Goal: Task Accomplishment & Management: Complete application form

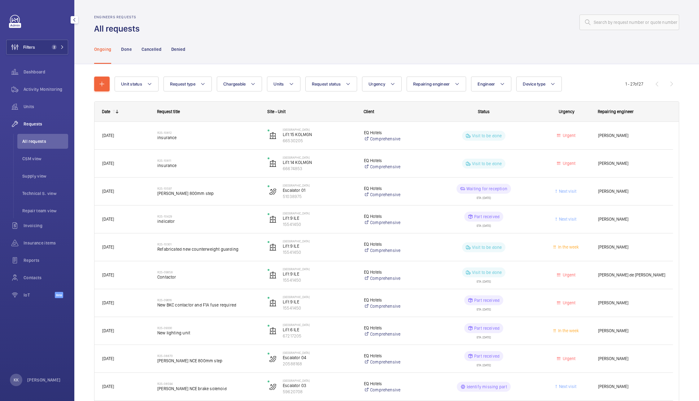
click at [50, 43] on button "Filters 2" at bounding box center [37, 47] width 62 height 15
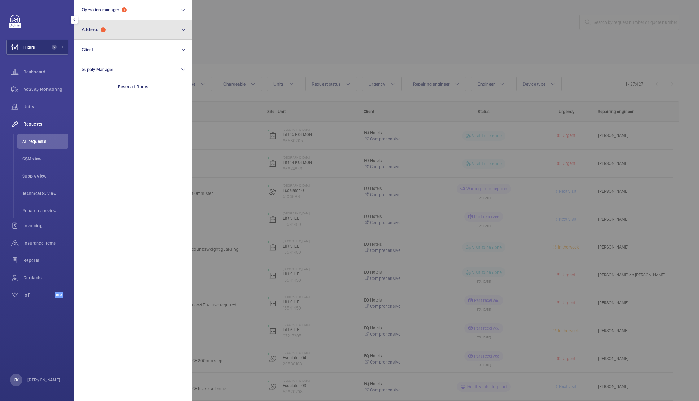
click at [101, 24] on button "Address 1" at bounding box center [133, 30] width 118 height 20
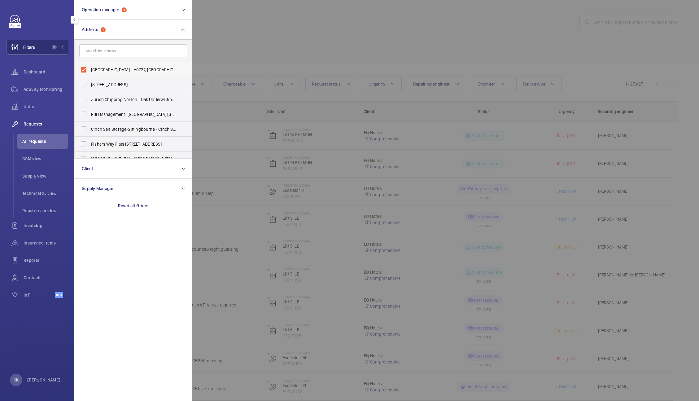
click at [144, 63] on label "[GEOGRAPHIC_DATA] - H0737, [GEOGRAPHIC_DATA], [STREET_ADDRESS]" at bounding box center [129, 69] width 108 height 15
click at [90, 64] on input "[GEOGRAPHIC_DATA] - H0737, [GEOGRAPHIC_DATA], [STREET_ADDRESS]" at bounding box center [83, 70] width 12 height 12
checkbox input "false"
click at [275, 51] on div at bounding box center [541, 200] width 699 height 401
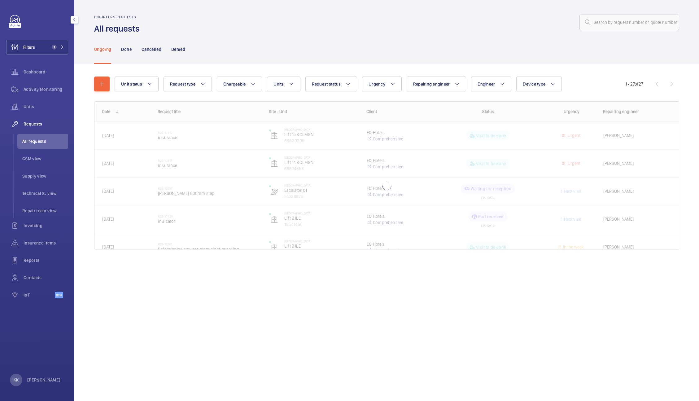
click at [56, 144] on span "All requests" at bounding box center [45, 141] width 46 height 6
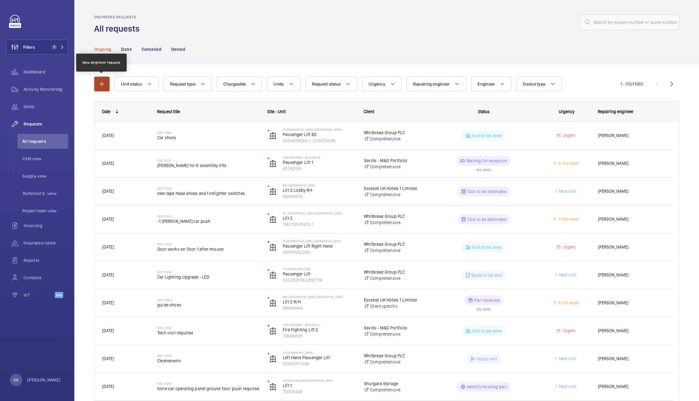
click at [99, 81] on mat-icon "button" at bounding box center [101, 83] width 7 height 7
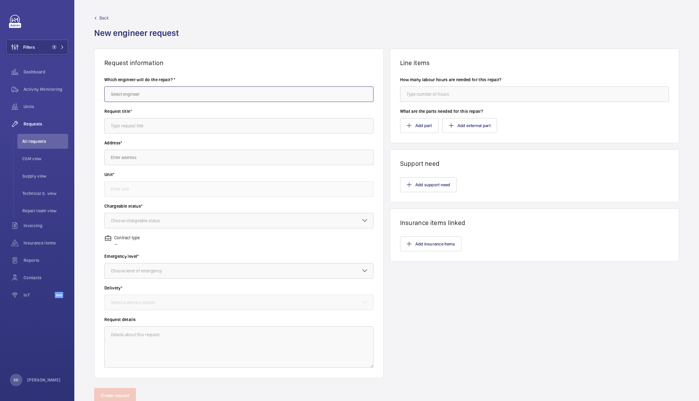
click at [176, 92] on input "text" at bounding box center [238, 93] width 269 height 15
click at [151, 116] on mat-option "[PERSON_NAME]" at bounding box center [237, 112] width 265 height 15
type input "[PERSON_NAME]"
click at [151, 123] on input "text" at bounding box center [238, 125] width 269 height 15
paste input "[DATE]"
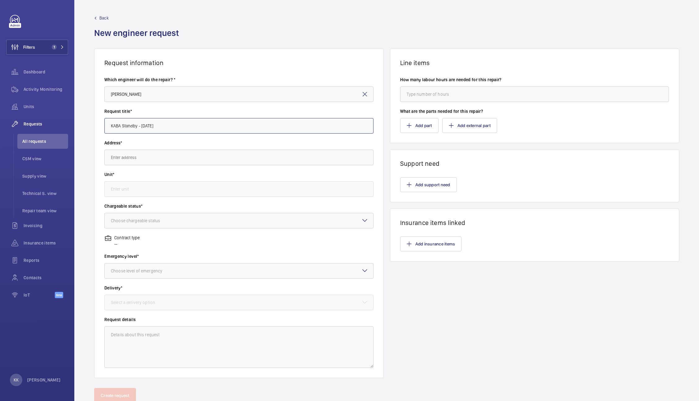
type input "KABA Standby - [DATE]"
click at [187, 150] on input "text" at bounding box center [238, 157] width 269 height 15
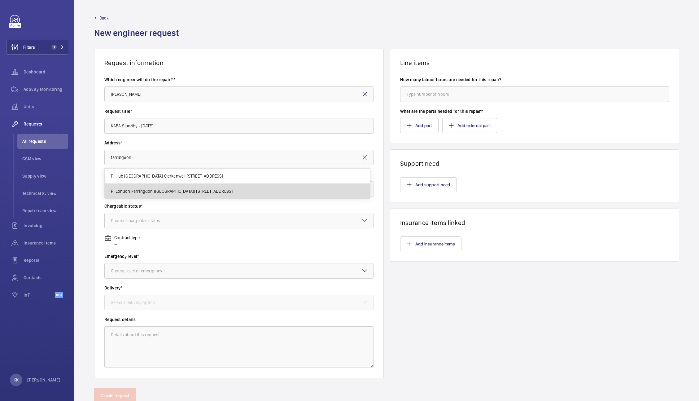
click at [208, 188] on span "PI London Farringdon ([GEOGRAPHIC_DATA]) [STREET_ADDRESS]" at bounding box center [172, 191] width 122 height 6
type input "PI London Farringdon ([GEOGRAPHIC_DATA]) [STREET_ADDRESS]"
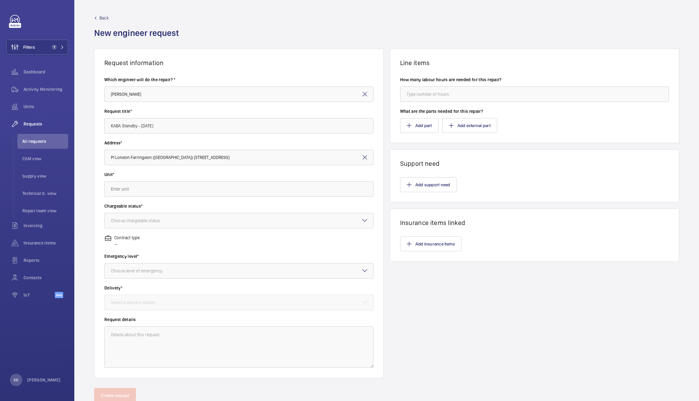
click at [183, 179] on wm-front-autocomplete-dropdown-select "Unit*" at bounding box center [238, 183] width 269 height 25
click at [184, 183] on input "text" at bounding box center [238, 188] width 269 height 15
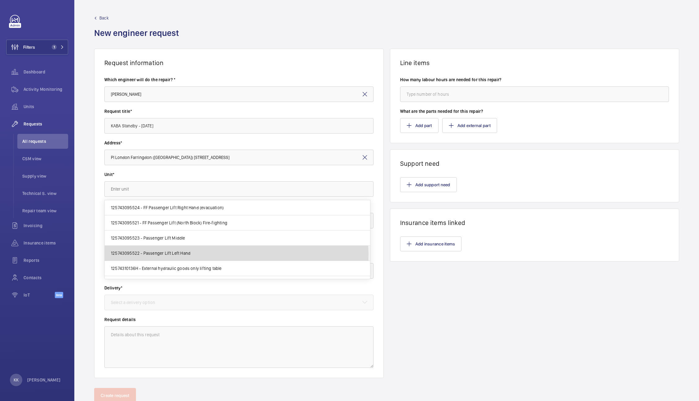
click at [190, 255] on mat-option "125743095522 - Passenger Lift Left Hand" at bounding box center [237, 253] width 265 height 15
type input "125743095522 - Passenger Lift Left Hand"
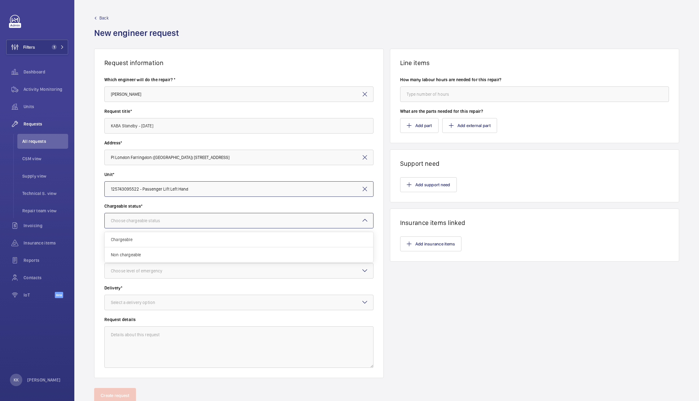
click at [163, 219] on div "Choose chargeable status" at bounding box center [143, 220] width 65 height 6
click at [164, 239] on span "Chargeable" at bounding box center [239, 239] width 256 height 6
click at [170, 275] on div at bounding box center [239, 270] width 269 height 15
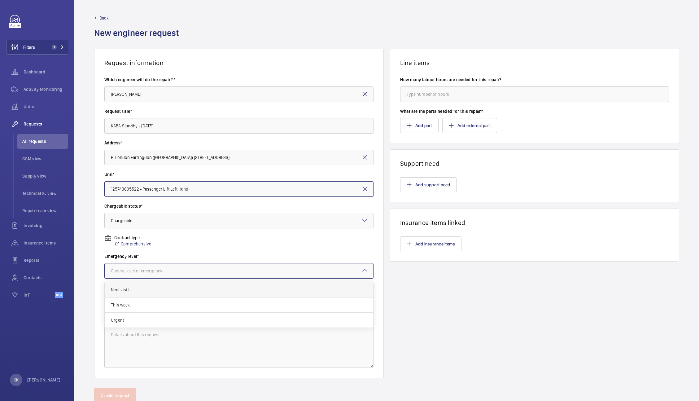
click at [152, 293] on div "Next visit" at bounding box center [239, 289] width 269 height 15
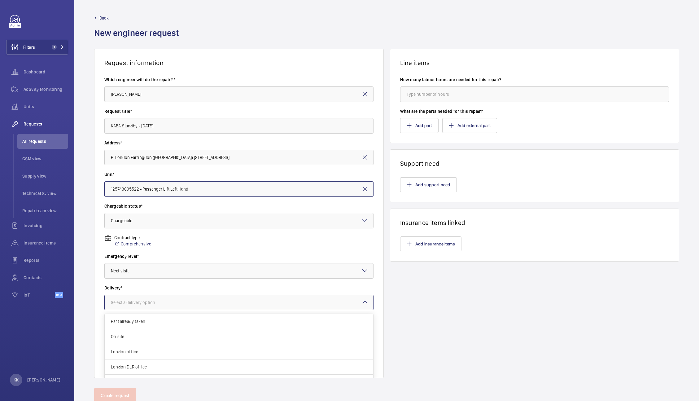
click at [154, 304] on div "Select a delivery option" at bounding box center [141, 302] width 60 height 6
click at [154, 330] on div "On site" at bounding box center [239, 336] width 269 height 15
drag, startPoint x: 195, startPoint y: 125, endPoint x: 51, endPoint y: 114, distance: 143.6
click at [51, 114] on mat-sidenav-content "Filters 1 Dashboard Activity Monitoring Units Requests All requests CSM view Su…" at bounding box center [349, 200] width 699 height 401
click at [428, 182] on button "Add support need" at bounding box center [428, 184] width 57 height 15
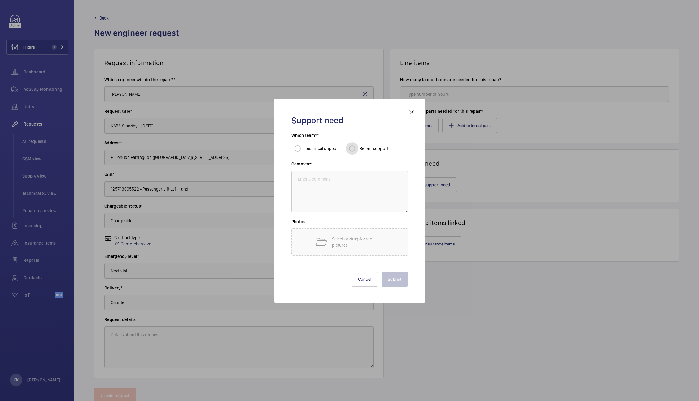
click at [355, 147] on input "Repair support" at bounding box center [352, 148] width 12 height 12
radio input "true"
click at [358, 201] on textarea at bounding box center [350, 192] width 116 height 42
paste textarea "KABA Standby - [DATE]"
type textarea "KABA Standby - [DATE]"
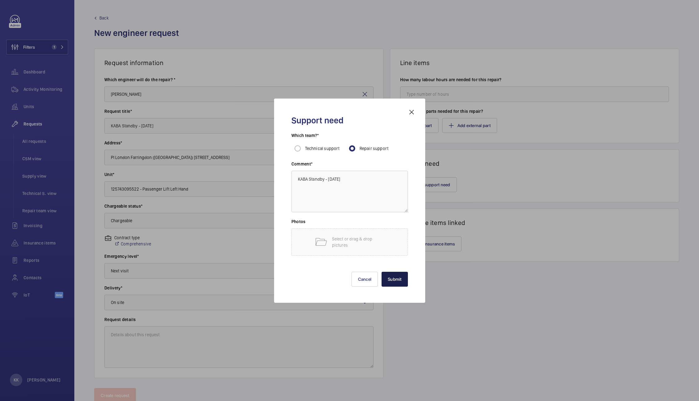
click at [395, 282] on button "Submit" at bounding box center [395, 279] width 26 height 15
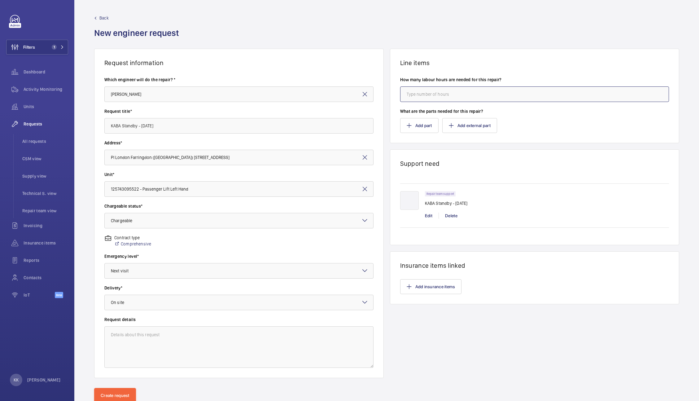
click at [427, 97] on input "number" at bounding box center [534, 93] width 269 height 15
type input "8"
click at [495, 81] on label "How many labour hours are needed for this repair?" at bounding box center [534, 80] width 269 height 6
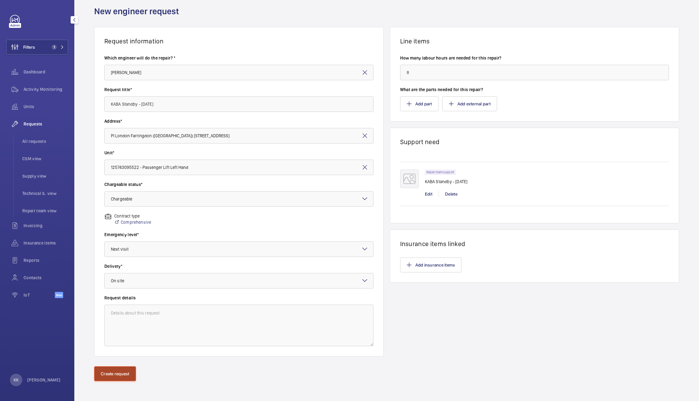
click at [119, 378] on button "Create request" at bounding box center [115, 373] width 42 height 15
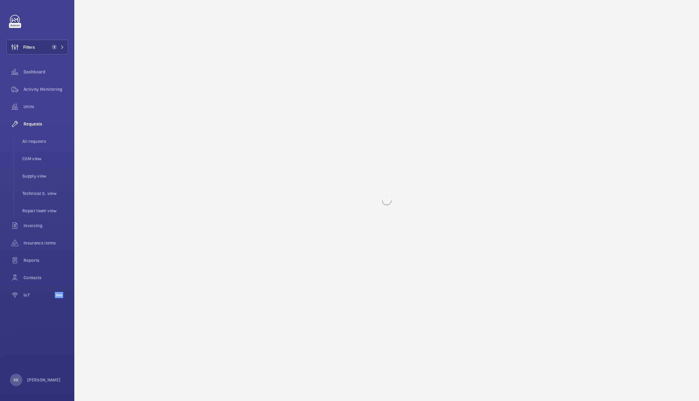
scroll to position [0, 0]
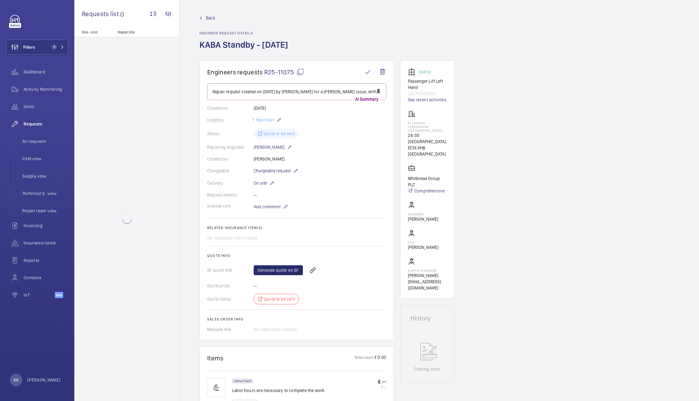
click at [276, 71] on span "R25-11075" at bounding box center [284, 72] width 40 height 8
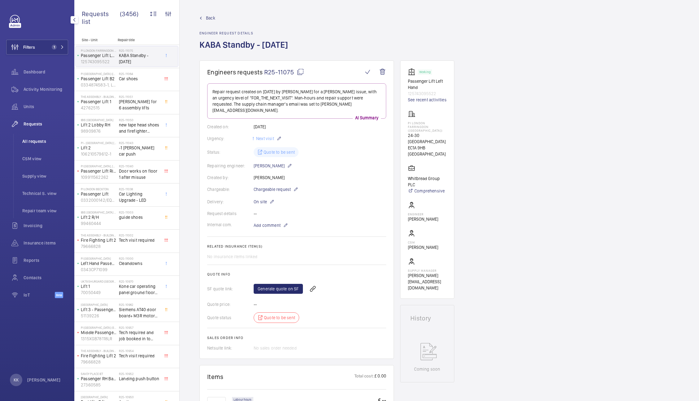
click at [29, 142] on span "All requests" at bounding box center [45, 141] width 46 height 6
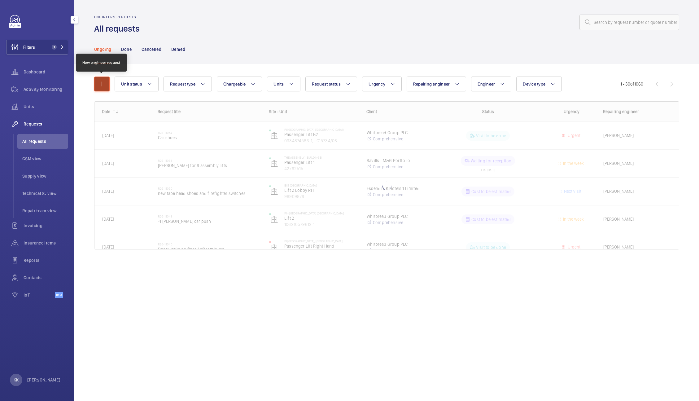
click at [101, 82] on mat-icon "button" at bounding box center [101, 83] width 7 height 7
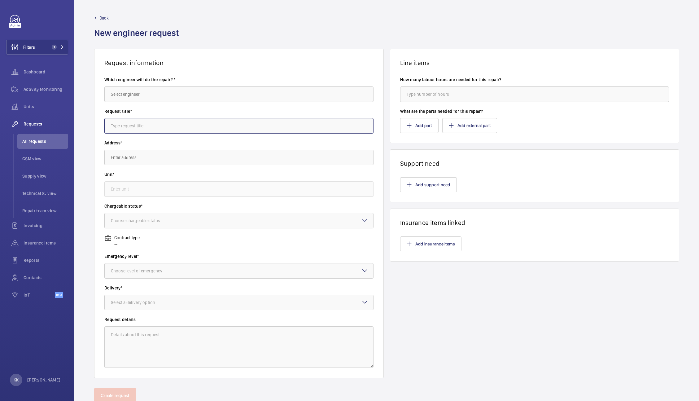
click at [134, 129] on input "text" at bounding box center [238, 125] width 269 height 15
paste input "R25-11075"
type input "R25-11075"
drag, startPoint x: 0, startPoint y: 114, endPoint x: 0, endPoint y: 110, distance: 4.3
click at [0, 110] on mat-sidenav-content "Filters 1 Dashboard Activity Monitoring Units Requests All requests CSM view Su…" at bounding box center [349, 200] width 699 height 401
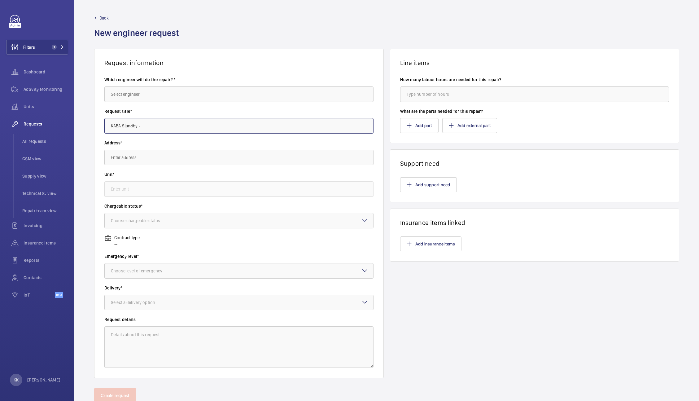
paste input "[DATE]"
type input "KABA Standby - [DATE]"
click at [256, 156] on input "text" at bounding box center [238, 157] width 269 height 15
click at [156, 173] on span "PI [GEOGRAPHIC_DATA], Lewisham [STREET_ADDRESS]" at bounding box center [162, 176] width 103 height 6
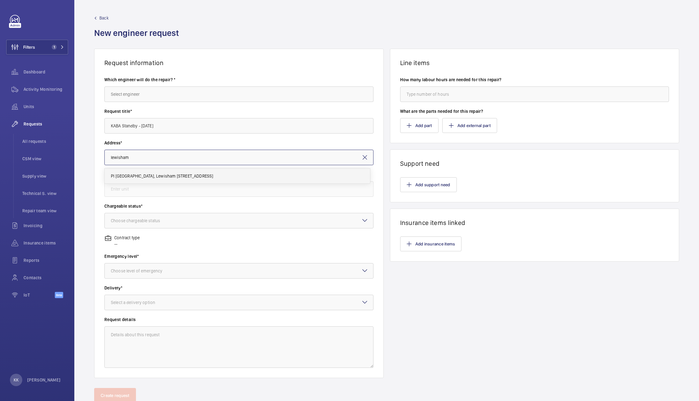
type input "PI [GEOGRAPHIC_DATA], Lewisham [STREET_ADDRESS]"
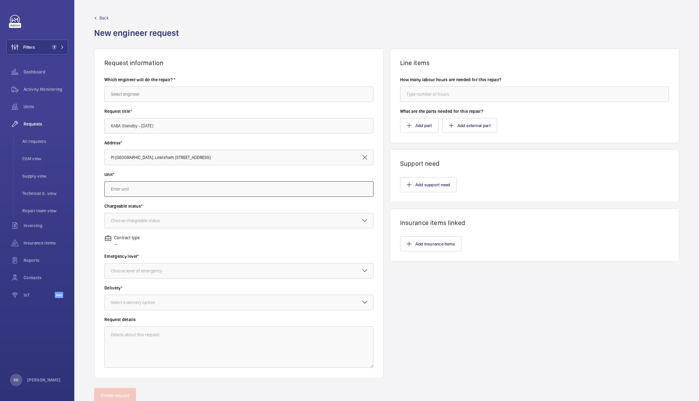
click at [158, 192] on input "text" at bounding box center [238, 188] width 269 height 15
click at [168, 226] on span "112729391 - Passenger Lift left Hand" at bounding box center [145, 223] width 69 height 6
type input "112729391 - Passenger Lift left Hand"
click at [165, 220] on div "Choose chargeable status" at bounding box center [143, 220] width 65 height 6
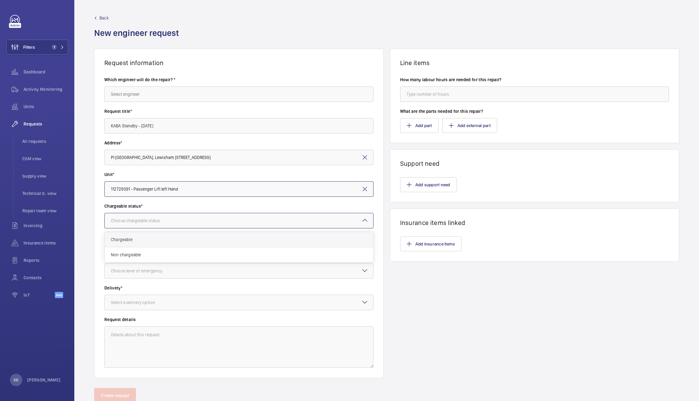
click at [165, 241] on span "Chargeable" at bounding box center [239, 239] width 256 height 6
click at [151, 274] on div at bounding box center [239, 270] width 269 height 15
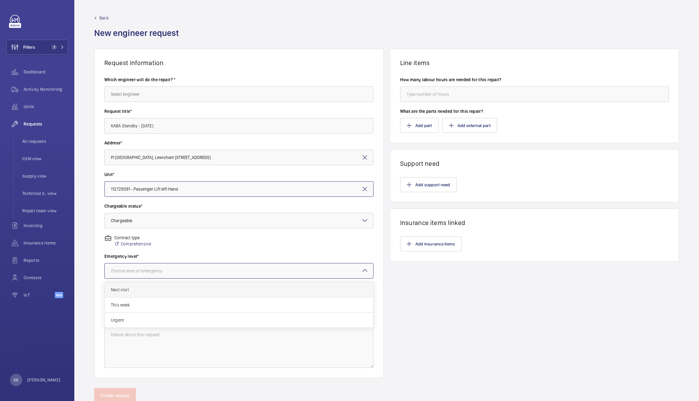
click at [148, 291] on span "Next visit" at bounding box center [239, 290] width 256 height 6
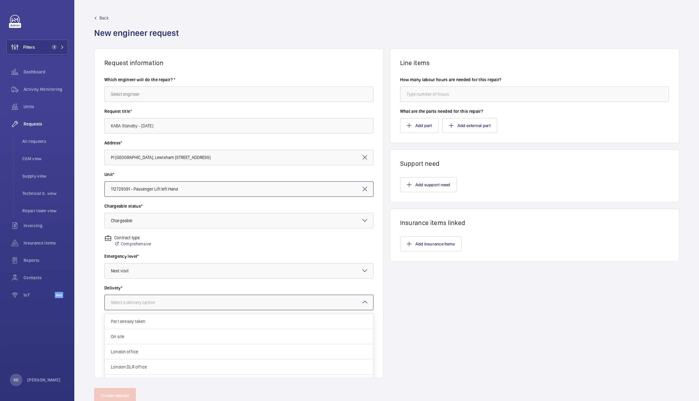
click at [138, 308] on div at bounding box center [239, 302] width 269 height 15
click at [136, 334] on span "On site" at bounding box center [239, 336] width 256 height 6
drag, startPoint x: 199, startPoint y: 124, endPoint x: 19, endPoint y: 97, distance: 182.0
click at [19, 97] on mat-sidenav-content "Filters 1 Dashboard Activity Monitoring Units Requests All requests CSM view Su…" at bounding box center [349, 200] width 699 height 401
click at [476, 102] on input "number" at bounding box center [534, 93] width 269 height 15
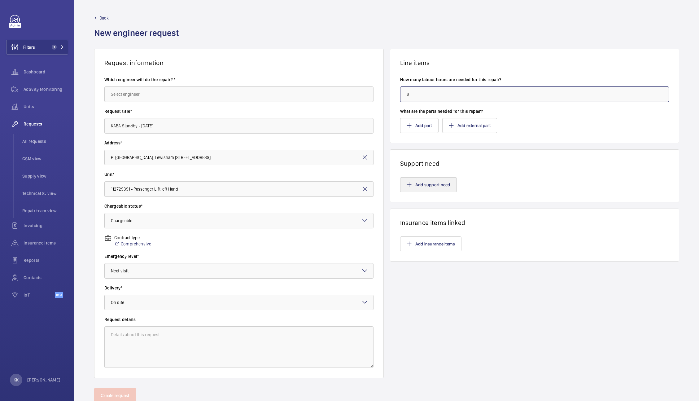
type input "8"
click at [430, 181] on button "Add support need" at bounding box center [428, 184] width 57 height 15
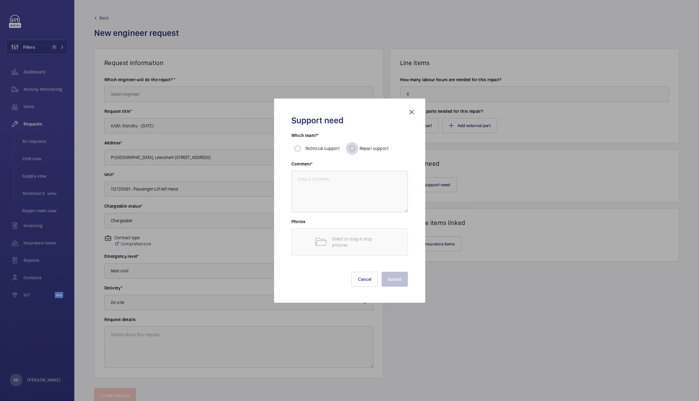
click at [358, 147] on div at bounding box center [352, 148] width 15 height 15
radio input "true"
click at [342, 224] on h3 "Photos" at bounding box center [350, 223] width 116 height 10
click at [327, 193] on textarea at bounding box center [350, 192] width 116 height 42
paste textarea "KABA Standby - [DATE]"
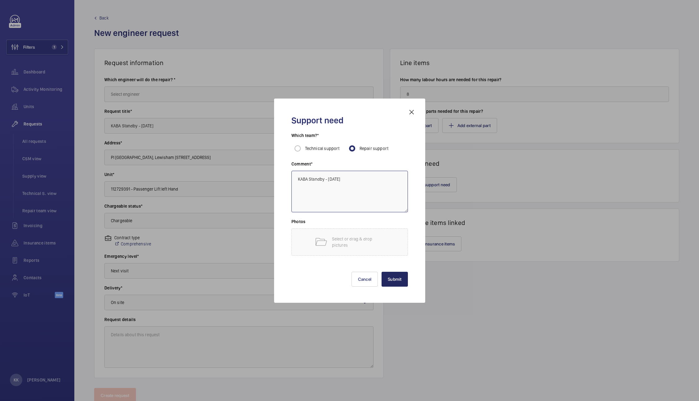
type textarea "KABA Standby - [DATE]"
click at [401, 278] on button "Submit" at bounding box center [395, 279] width 26 height 15
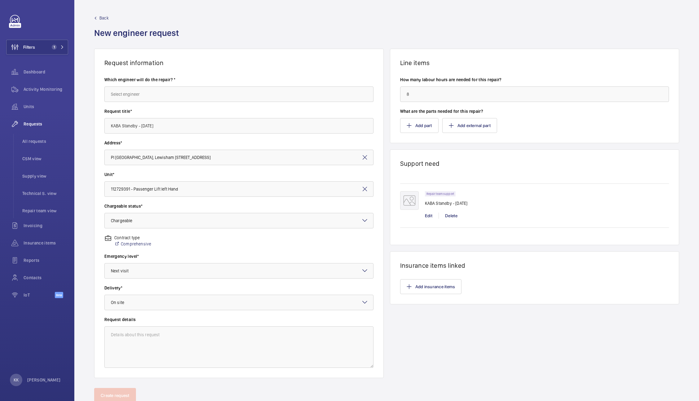
scroll to position [12, 0]
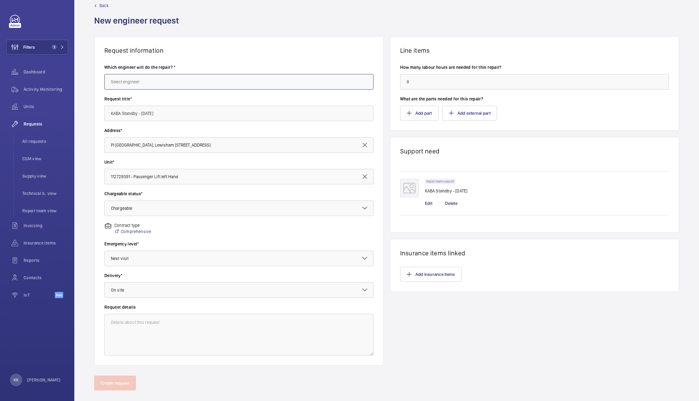
click at [148, 82] on input "text" at bounding box center [238, 81] width 269 height 15
click at [149, 97] on mat-option "[PERSON_NAME]" at bounding box center [237, 100] width 265 height 15
type input "[PERSON_NAME]"
click at [674, 6] on wm-front-admin-header "Back New engineer request" at bounding box center [386, 12] width 625 height 49
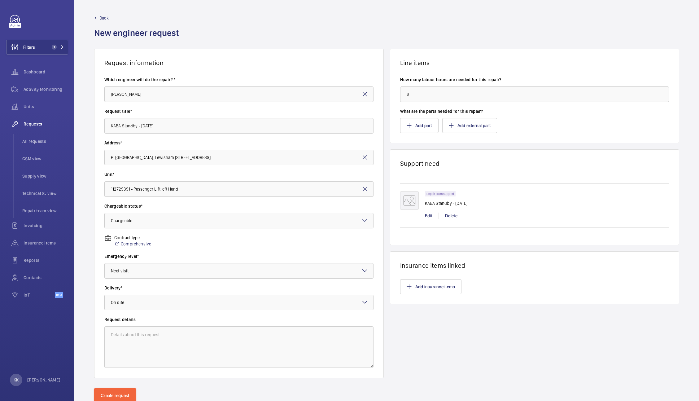
scroll to position [22, 0]
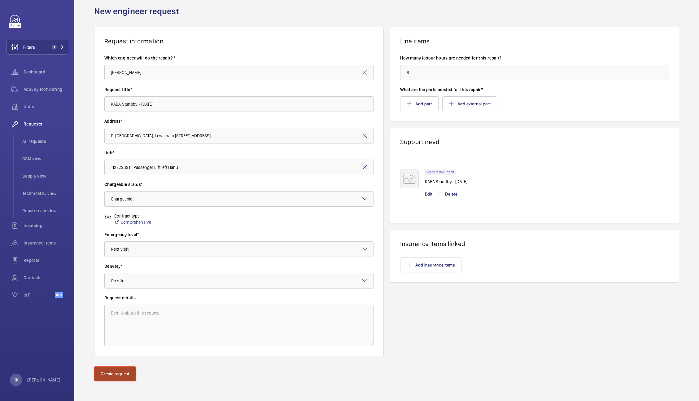
click at [108, 377] on button "Create request" at bounding box center [115, 373] width 42 height 15
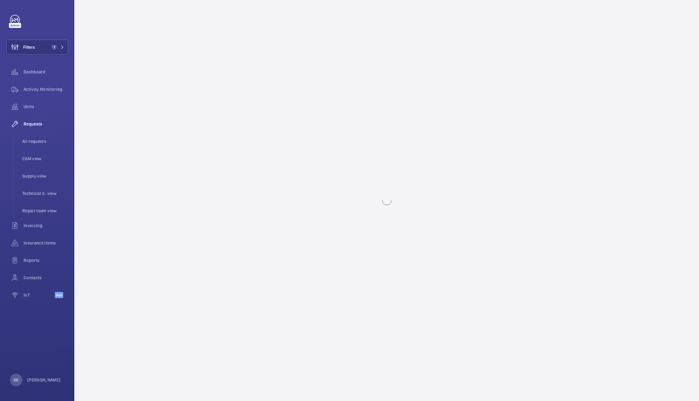
scroll to position [0, 0]
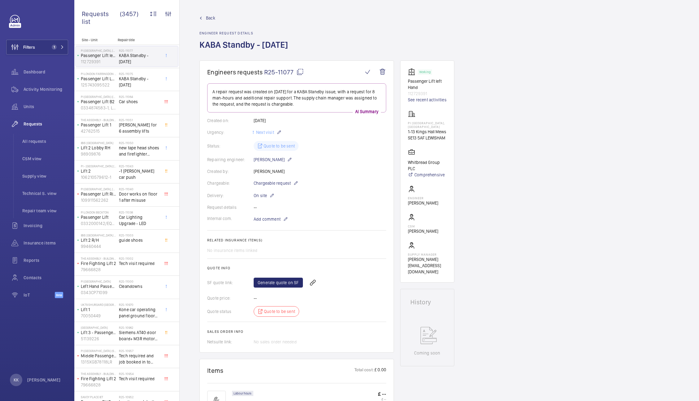
click at [275, 72] on span "R25-11077" at bounding box center [284, 72] width 40 height 8
click at [117, 82] on div "PI London Farringdon ([GEOGRAPHIC_DATA]) Passenger Lift Left Hand 125743095522" at bounding box center [97, 79] width 43 height 20
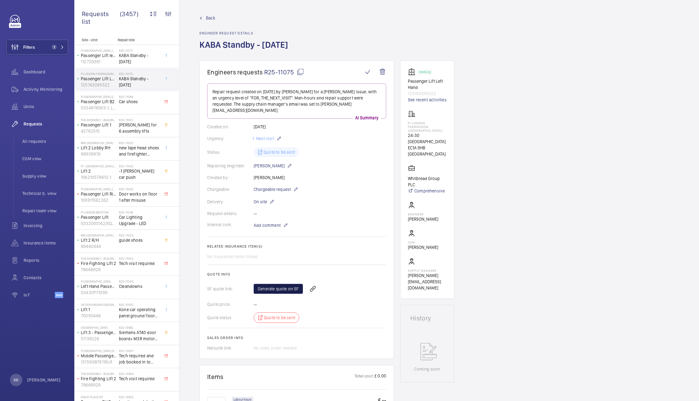
click at [283, 284] on link "Generate quote on SF" at bounding box center [278, 289] width 49 height 10
click at [123, 45] on div "PI [GEOGRAPHIC_DATA], Lewisham Passenger Lift left Hand 112729391 R25-11077 KAB…" at bounding box center [126, 56] width 105 height 23
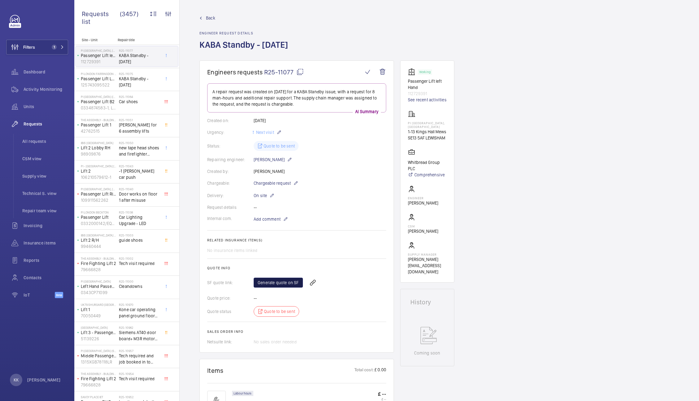
click at [279, 283] on link "Generate quote on SF" at bounding box center [278, 283] width 49 height 10
click at [104, 81] on p "Passenger Lift Left Hand" at bounding box center [99, 79] width 36 height 6
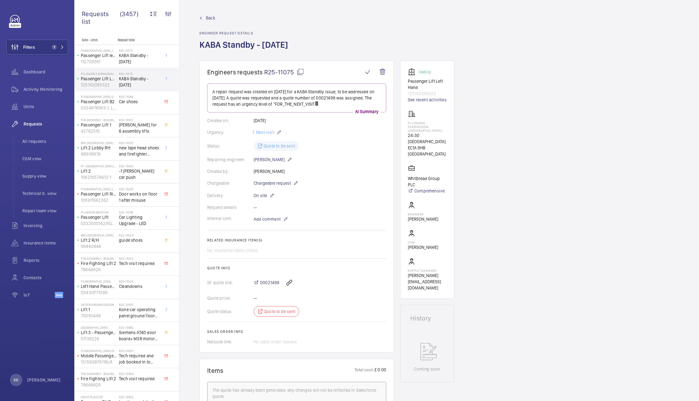
drag, startPoint x: 360, startPoint y: 46, endPoint x: 191, endPoint y: 46, distance: 168.8
click at [191, 46] on wm-front-admin-header "Back Engineer request details [PERSON_NAME] - [DATE]" at bounding box center [440, 30] width 520 height 60
copy h1 "KABA Standby - [DATE]"
click at [130, 60] on span "KABA Standby - [DATE]" at bounding box center [139, 58] width 41 height 12
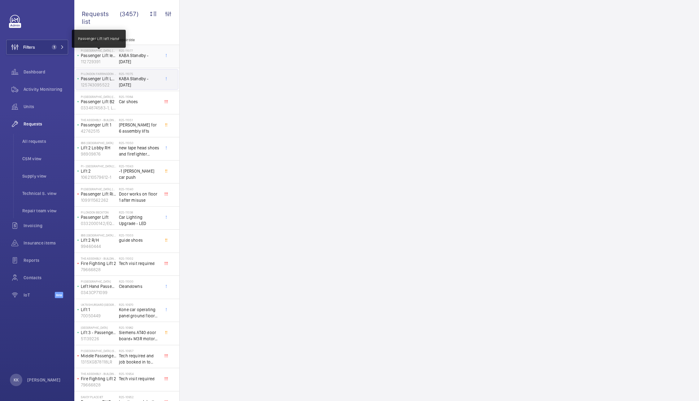
click at [111, 55] on p "Passenger Lift left Hand" at bounding box center [99, 55] width 36 height 6
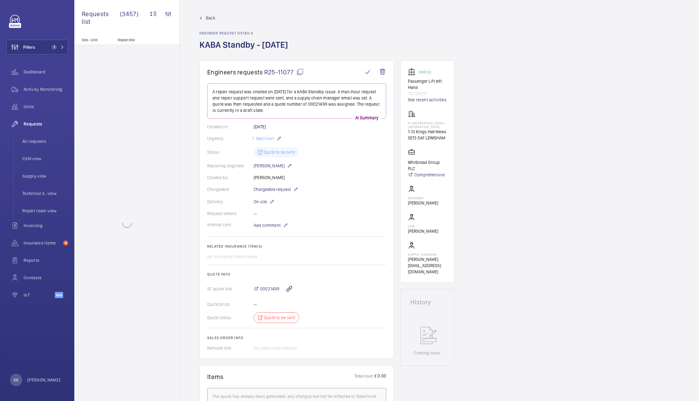
click at [292, 31] on h2 "Engineer request details" at bounding box center [245, 33] width 92 height 4
drag, startPoint x: 371, startPoint y: 45, endPoint x: 200, endPoint y: 45, distance: 170.7
click at [200, 45] on div "Back Engineer request details KABA Standby - Wednesday 17th December" at bounding box center [439, 38] width 480 height 46
copy h1 "KABA Standby - [DATE]"
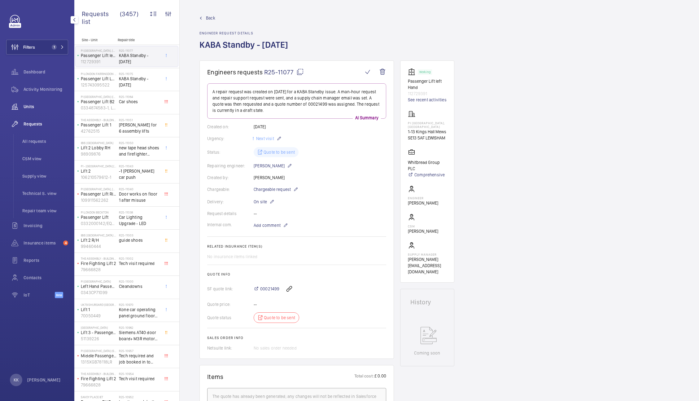
click at [31, 106] on span "Units" at bounding box center [46, 106] width 45 height 6
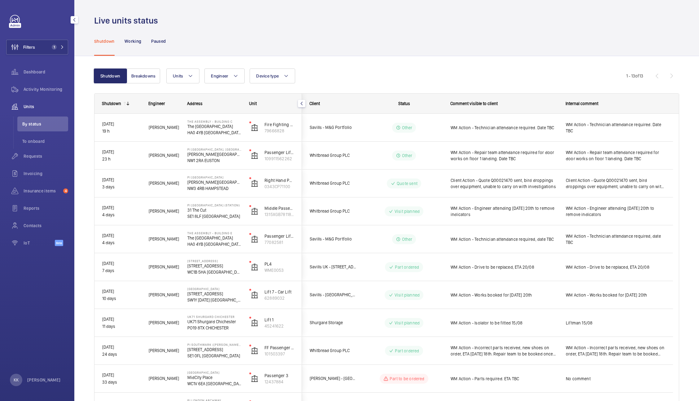
click at [44, 121] on span "By status" at bounding box center [45, 124] width 46 height 6
click at [381, 46] on div "Shutdown Working Paused" at bounding box center [386, 40] width 585 height 29
